Goal: Find specific page/section: Find specific page/section

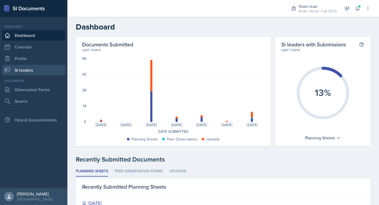
click at [24, 68] on link "Si leaders" at bounding box center [33, 70] width 63 height 11
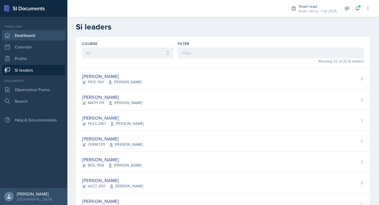
click at [27, 37] on link "Dashboard" at bounding box center [33, 35] width 63 height 11
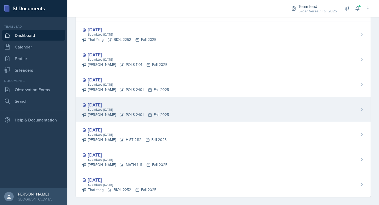
scroll to position [252, 0]
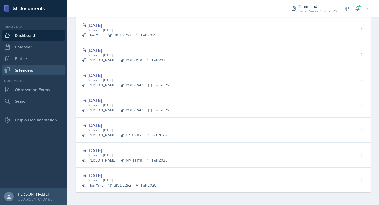
click at [38, 70] on link "Si leaders" at bounding box center [33, 70] width 63 height 11
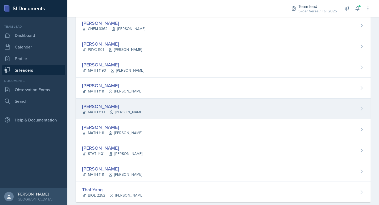
scroll to position [141, 0]
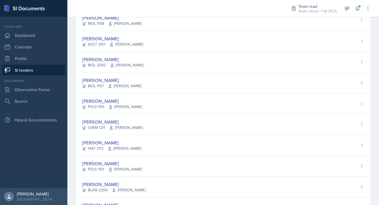
drag, startPoint x: 128, startPoint y: 54, endPoint x: 128, endPoint y: 62, distance: 8.4
click at [128, 54] on div "[PERSON_NAME] BIOL 3300 [PERSON_NAME]" at bounding box center [223, 62] width 294 height 21
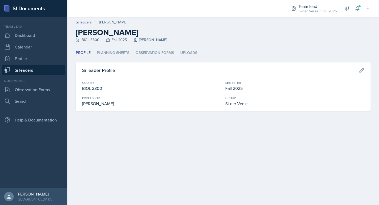
click at [109, 50] on li "Planning Sheets" at bounding box center [113, 53] width 32 height 10
